Goal: Leave review/rating: Leave review/rating

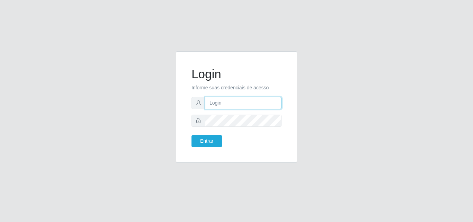
drag, startPoint x: 0, startPoint y: 0, endPoint x: 215, endPoint y: 107, distance: 239.6
click at [215, 107] on input "text" at bounding box center [243, 103] width 76 height 12
type input "vitoria@saullus"
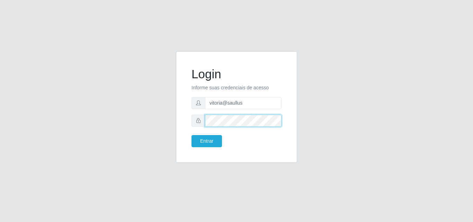
click at [191, 135] on button "Entrar" at bounding box center [206, 141] width 30 height 12
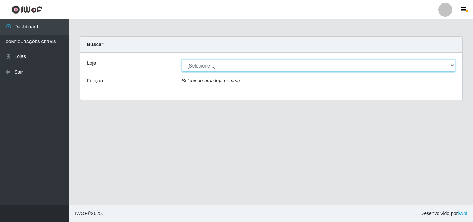
click at [308, 61] on select "[Selecione...] Saullus Supermercados" at bounding box center [319, 66] width 274 height 12
select select "423"
click at [182, 60] on select "[Selecione...] Saullus Supermercados" at bounding box center [319, 66] width 274 height 12
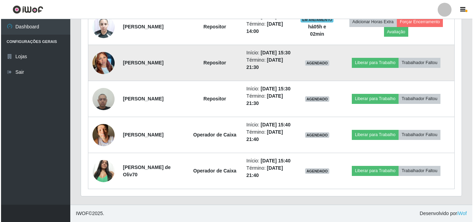
scroll to position [270, 0]
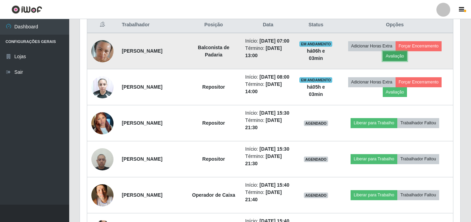
click at [405, 61] on button "Avaliação" at bounding box center [395, 56] width 25 height 10
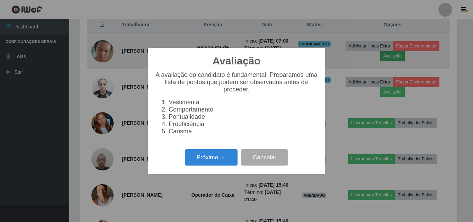
scroll to position [144, 377]
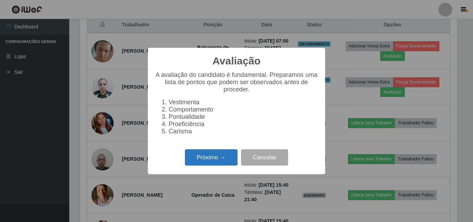
click at [221, 163] on button "Próximo →" at bounding box center [211, 157] width 53 height 16
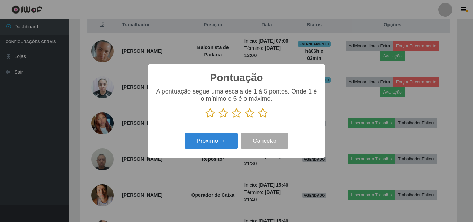
scroll to position [345908, 345675]
click at [264, 112] on icon at bounding box center [263, 113] width 10 height 10
click at [258, 118] on input "radio" at bounding box center [258, 118] width 0 height 0
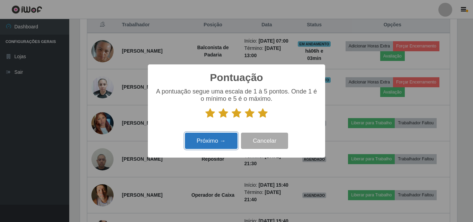
click at [206, 148] on button "Próximo →" at bounding box center [211, 141] width 53 height 16
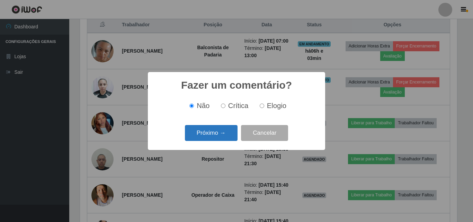
click at [205, 130] on button "Próximo →" at bounding box center [211, 133] width 53 height 16
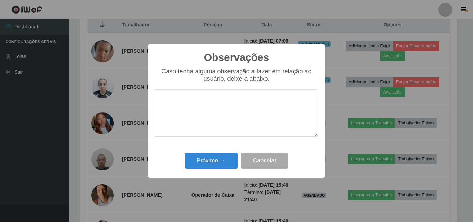
click at [207, 118] on textarea at bounding box center [236, 112] width 163 height 47
drag, startPoint x: 229, startPoint y: 102, endPoint x: 147, endPoint y: 105, distance: 82.4
click at [137, 106] on div "Observações × Caso tenha alguma observação a fazer em relação ao usuário, deixe…" at bounding box center [236, 111] width 473 height 222
type textarea "Otima profissional"
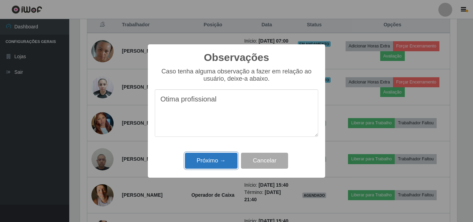
click at [209, 161] on button "Próximo →" at bounding box center [211, 161] width 53 height 16
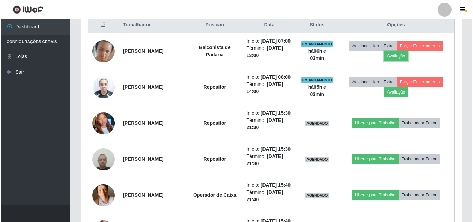
scroll to position [144, 380]
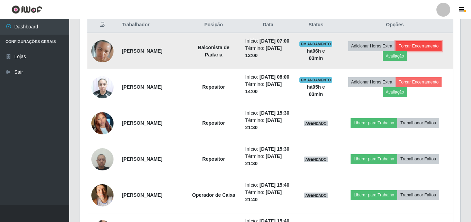
click at [413, 50] on button "Forçar Encerramento" at bounding box center [419, 46] width 46 height 10
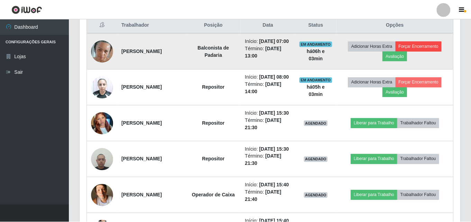
scroll to position [144, 377]
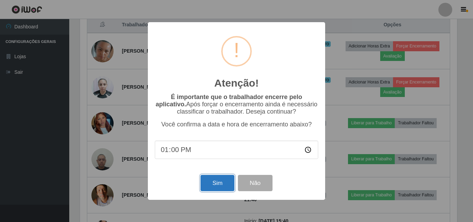
click at [214, 182] on button "Sim" at bounding box center [217, 183] width 34 height 16
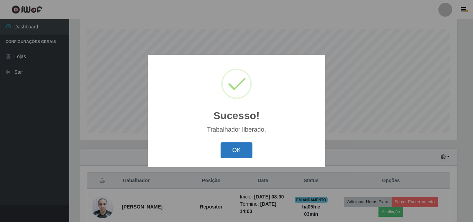
click at [248, 151] on button "OK" at bounding box center [236, 150] width 32 height 16
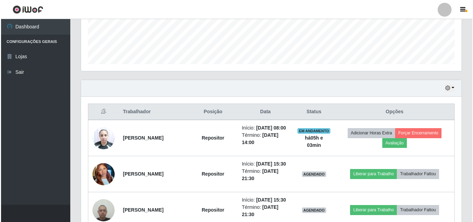
scroll to position [184, 0]
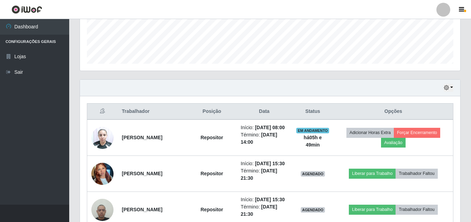
drag, startPoint x: 351, startPoint y: 151, endPoint x: 308, endPoint y: -16, distance: 172.4
click at [308, 0] on html "Perfil Alterar Senha Sair Dashboard Configurações Gerais Lojas Sair Carregando.…" at bounding box center [235, 74] width 471 height 516
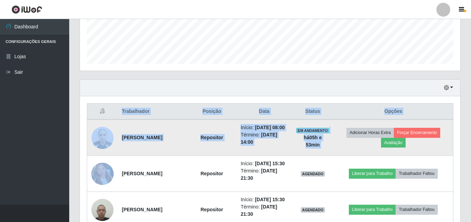
click at [89, 121] on td at bounding box center [102, 137] width 31 height 36
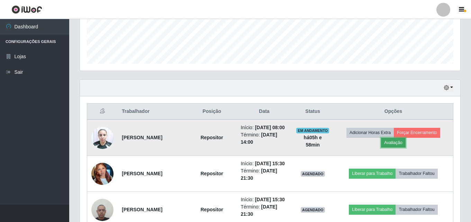
click at [394, 147] on button "Avaliação" at bounding box center [393, 143] width 25 height 10
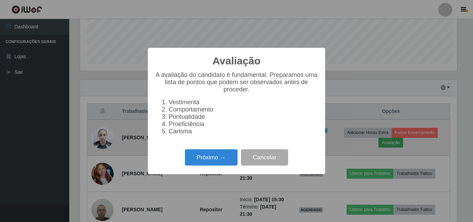
scroll to position [144, 377]
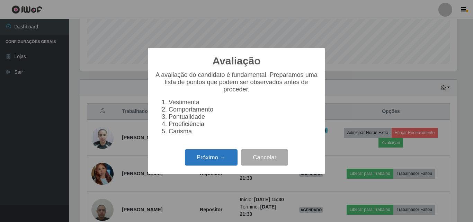
click at [215, 160] on button "Próximo →" at bounding box center [211, 157] width 53 height 16
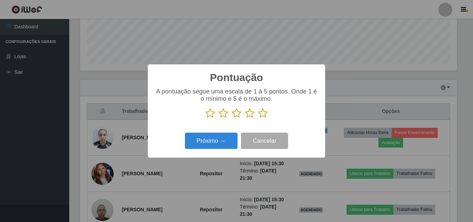
scroll to position [345908, 345675]
click at [263, 114] on icon at bounding box center [263, 113] width 10 height 10
click at [258, 118] on input "radio" at bounding box center [258, 118] width 0 height 0
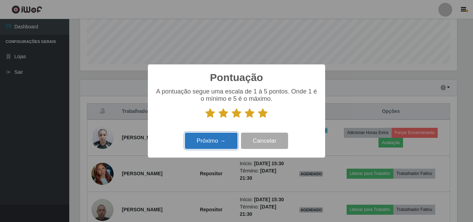
click at [223, 138] on button "Próximo →" at bounding box center [211, 141] width 53 height 16
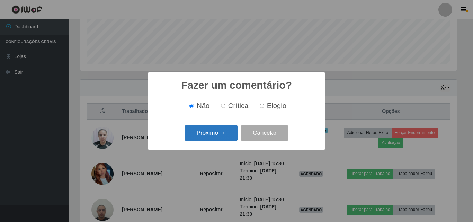
click at [219, 134] on button "Próximo →" at bounding box center [211, 133] width 53 height 16
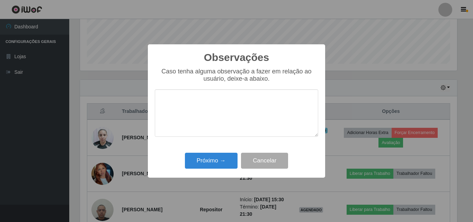
click at [209, 99] on textarea at bounding box center [236, 112] width 163 height 47
type textarea "Otima profissional+"
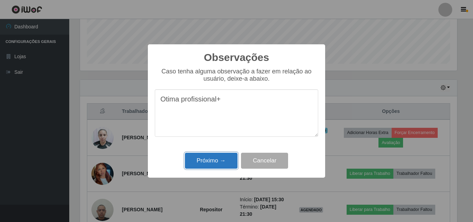
click at [216, 161] on button "Próximo →" at bounding box center [211, 161] width 53 height 16
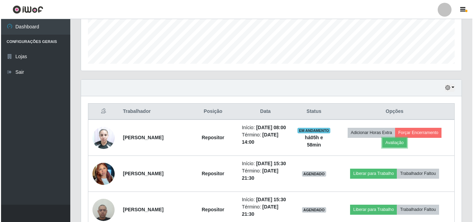
scroll to position [144, 380]
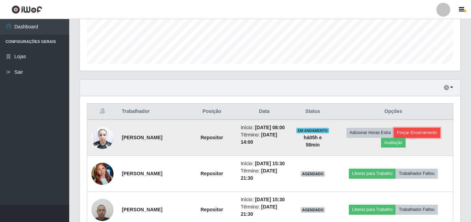
click at [430, 137] on button "Forçar Encerramento" at bounding box center [417, 133] width 46 height 10
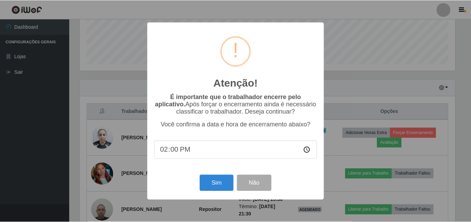
scroll to position [144, 377]
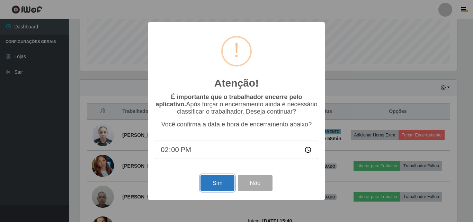
click at [205, 179] on button "Sim" at bounding box center [217, 183] width 34 height 16
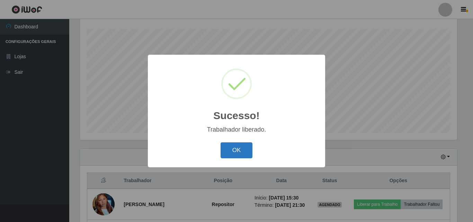
click at [246, 151] on button "OK" at bounding box center [236, 150] width 32 height 16
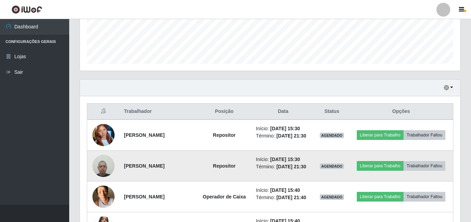
scroll to position [238, 0]
